Goal: Task Accomplishment & Management: Manage account settings

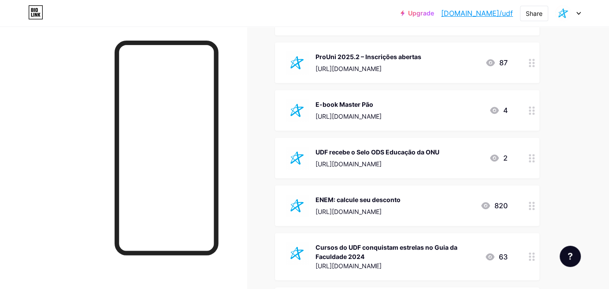
scroll to position [627, 0]
click at [532, 111] on icon at bounding box center [532, 111] width 6 height 8
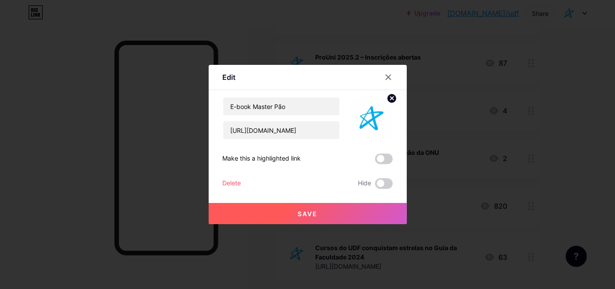
click at [233, 185] on div "Delete" at bounding box center [232, 183] width 18 height 11
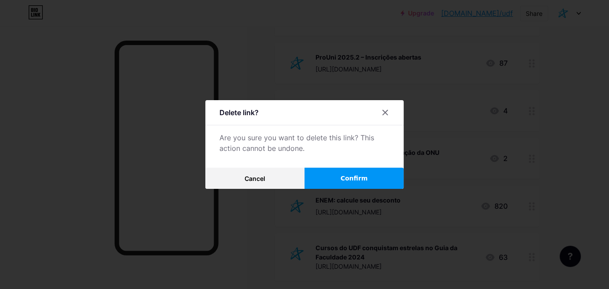
click at [346, 175] on span "Confirm" at bounding box center [353, 178] width 27 height 9
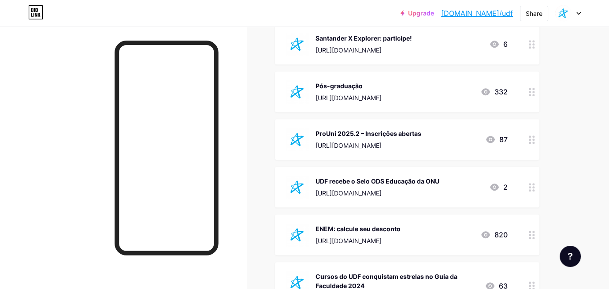
scroll to position [548, 0]
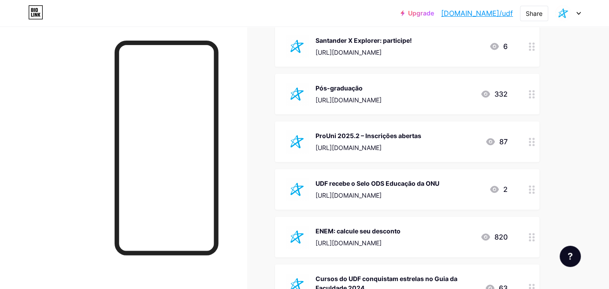
click at [533, 45] on circle at bounding box center [533, 46] width 2 height 2
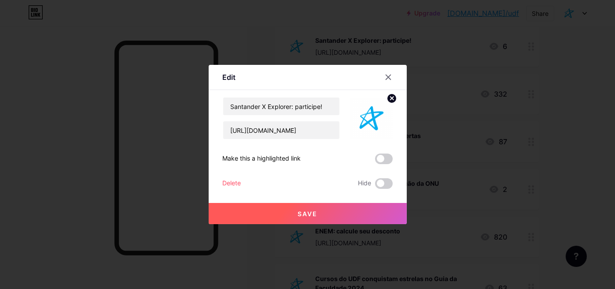
click at [237, 182] on div "Delete" at bounding box center [232, 183] width 18 height 11
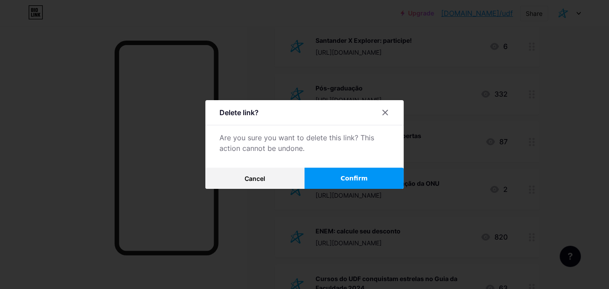
click at [350, 181] on span "Confirm" at bounding box center [353, 178] width 27 height 9
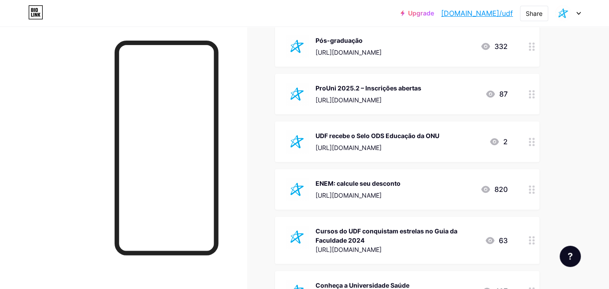
click at [350, 181] on div "ENEM: calcule seu desconto" at bounding box center [357, 182] width 85 height 9
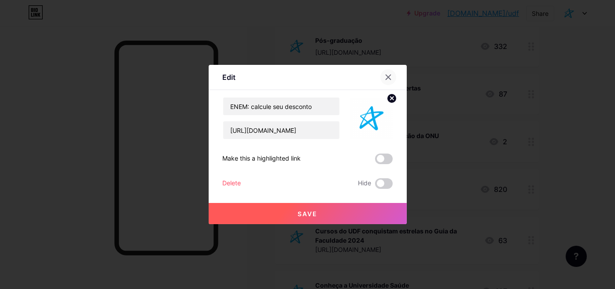
click at [384, 75] on div at bounding box center [389, 77] width 16 height 16
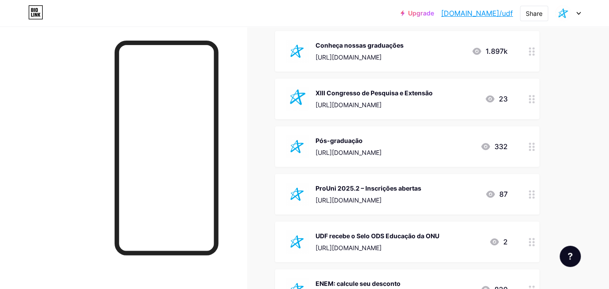
scroll to position [443, 0]
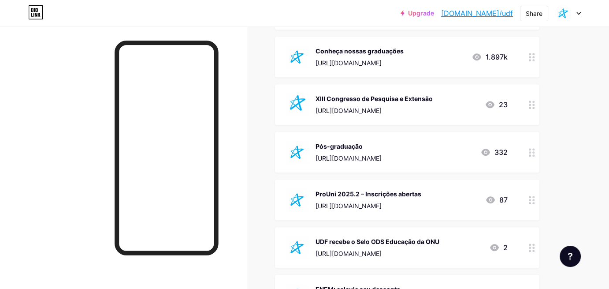
click at [532, 54] on icon at bounding box center [532, 57] width 6 height 8
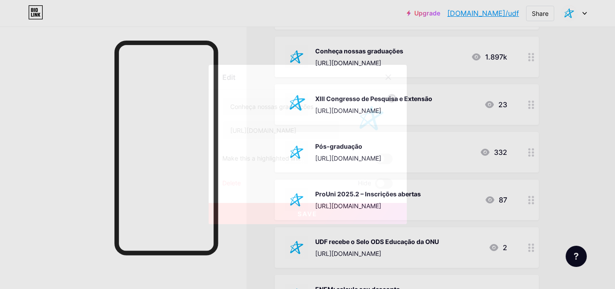
click at [241, 187] on div "Delete" at bounding box center [232, 183] width 18 height 11
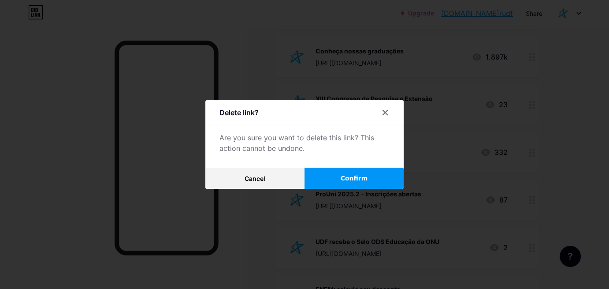
click at [336, 178] on button "Confirm" at bounding box center [353, 177] width 99 height 21
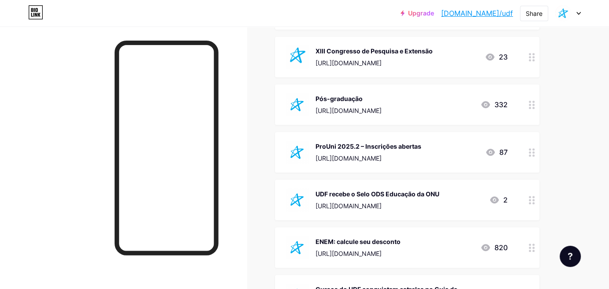
click at [409, 153] on div "[URL][DOMAIN_NAME]" at bounding box center [368, 157] width 106 height 9
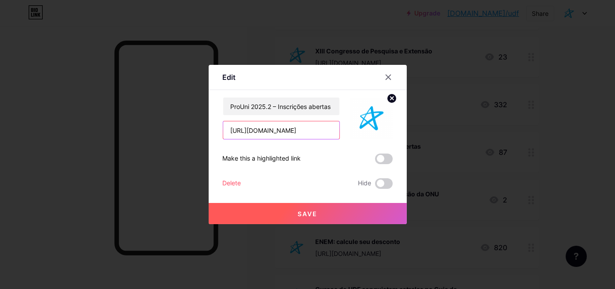
click at [298, 126] on input "[URL][DOMAIN_NAME]" at bounding box center [281, 130] width 116 height 18
click at [388, 81] on div at bounding box center [389, 77] width 16 height 16
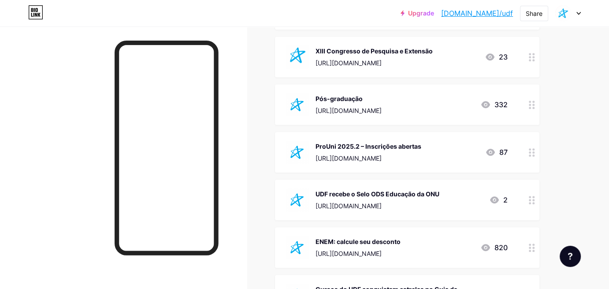
click at [348, 145] on div "ProUni 2025.2 – Inscrições abertas" at bounding box center [368, 145] width 106 height 9
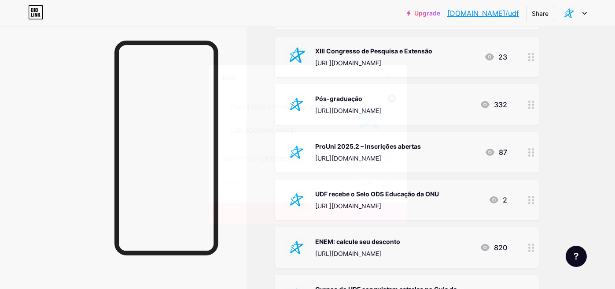
click at [237, 188] on div "ProUni 2025.2 – Inscrições abertas [URL][DOMAIN_NAME] Make this a highlighted l…" at bounding box center [308, 143] width 170 height 92
click at [237, 188] on div "Delete" at bounding box center [232, 183] width 18 height 11
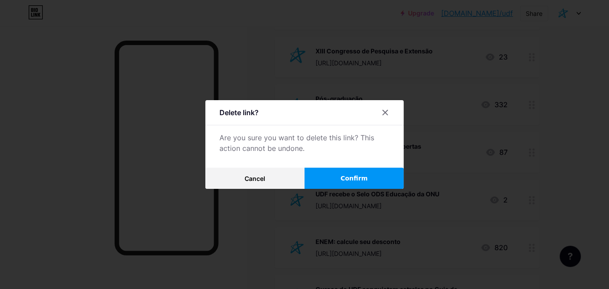
click at [336, 174] on button "Confirm" at bounding box center [353, 177] width 99 height 21
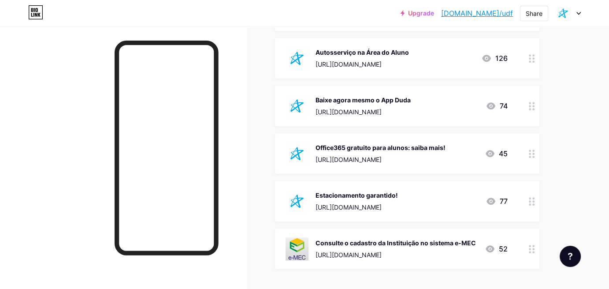
scroll to position [782, 0]
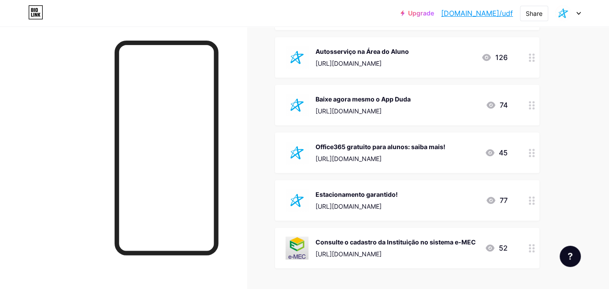
click at [379, 192] on div "Estacionamento garantido!" at bounding box center [356, 193] width 82 height 9
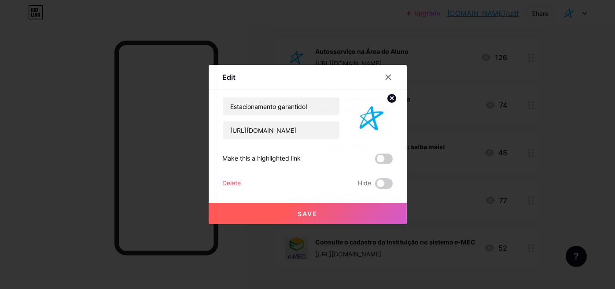
click at [240, 180] on div "Delete" at bounding box center [232, 183] width 18 height 11
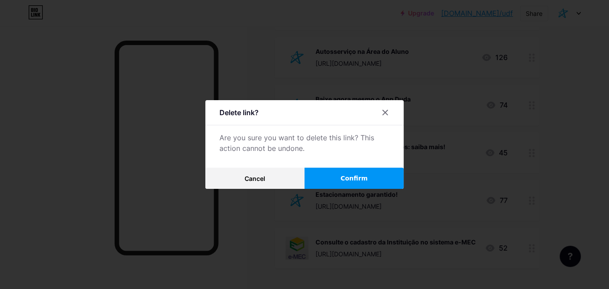
click at [337, 178] on button "Confirm" at bounding box center [353, 177] width 99 height 21
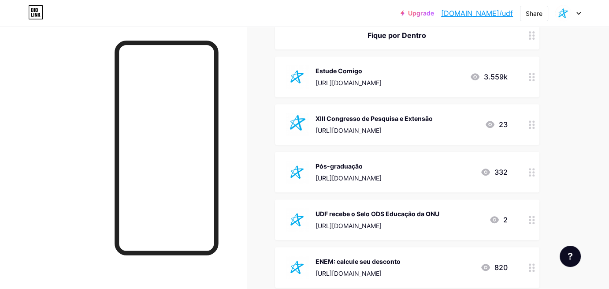
scroll to position [371, 0]
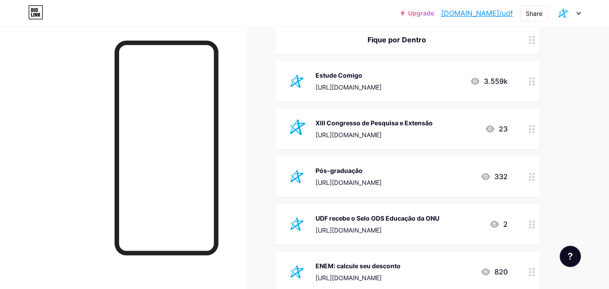
click at [344, 165] on div "Pós-graduação [URL][DOMAIN_NAME]" at bounding box center [348, 176] width 66 height 23
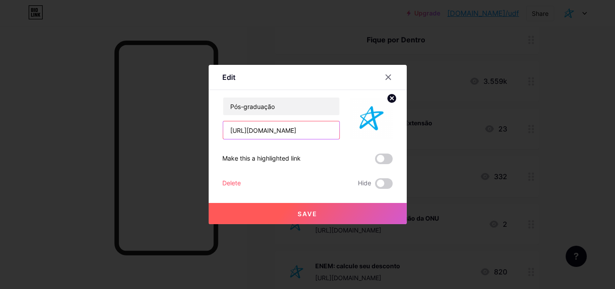
click at [293, 133] on input "[URL][DOMAIN_NAME]" at bounding box center [281, 130] width 116 height 18
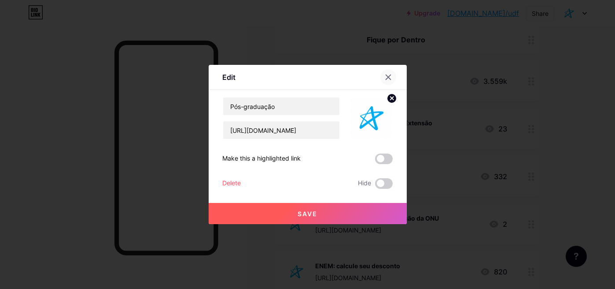
click at [392, 77] on div at bounding box center [389, 77] width 16 height 16
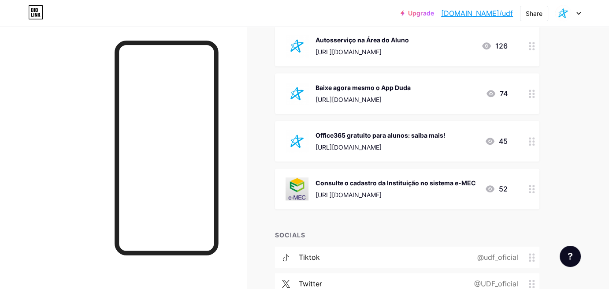
scroll to position [811, 0]
